Goal: Task Accomplishment & Management: Use online tool/utility

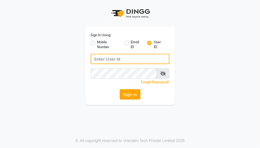
type input "yogesh@123"
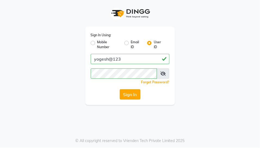
click at [134, 93] on button "Sign In" at bounding box center [130, 95] width 21 height 10
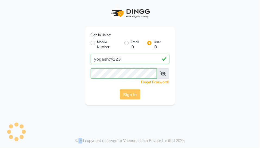
click at [134, 93] on div "Sign In" at bounding box center [130, 95] width 79 height 10
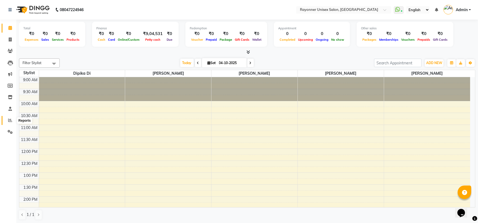
click at [10, 117] on span at bounding box center [10, 120] width 10 height 6
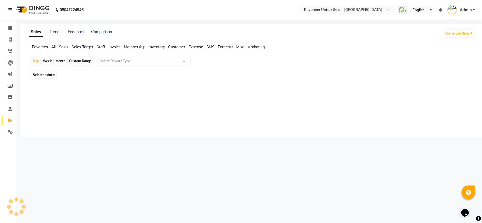
click at [10, 117] on span at bounding box center [10, 120] width 10 height 6
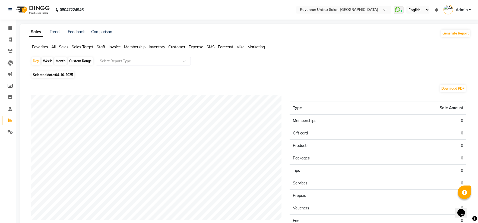
click at [102, 47] on span "Staff" at bounding box center [101, 47] width 9 height 5
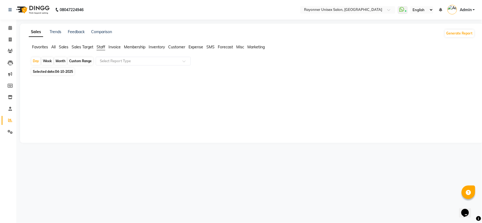
click at [62, 61] on div "Month" at bounding box center [60, 61] width 12 height 8
select select "10"
select select "2025"
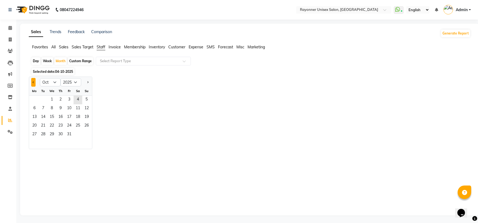
click at [34, 82] on span "Previous month" at bounding box center [34, 82] width 2 height 2
select select "9"
click at [36, 99] on span "1" at bounding box center [34, 100] width 9 height 9
